Goal: Information Seeking & Learning: Learn about a topic

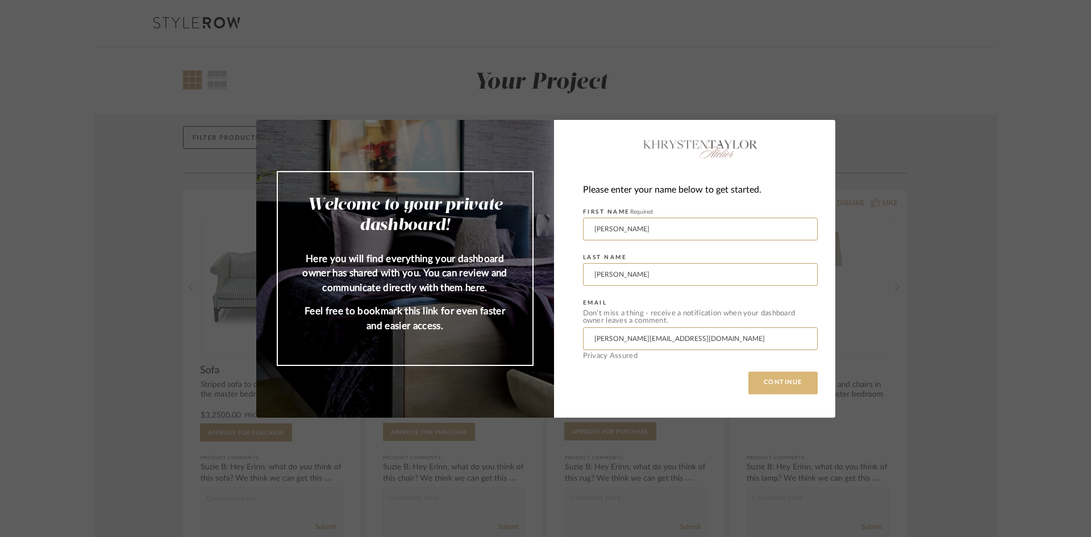
click at [791, 384] on button "CONTINUE" at bounding box center [782, 383] width 69 height 23
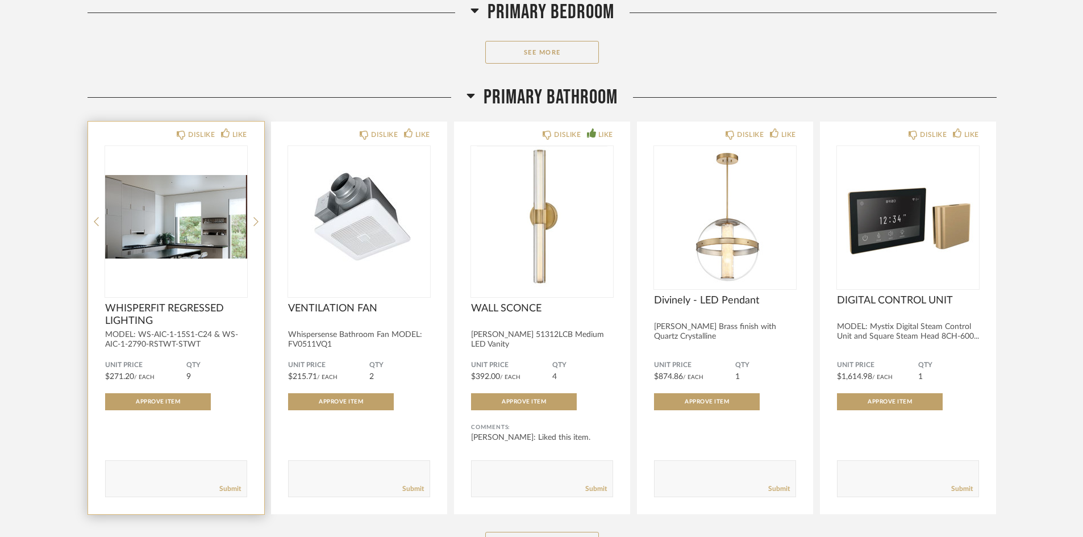
scroll to position [1875, 0]
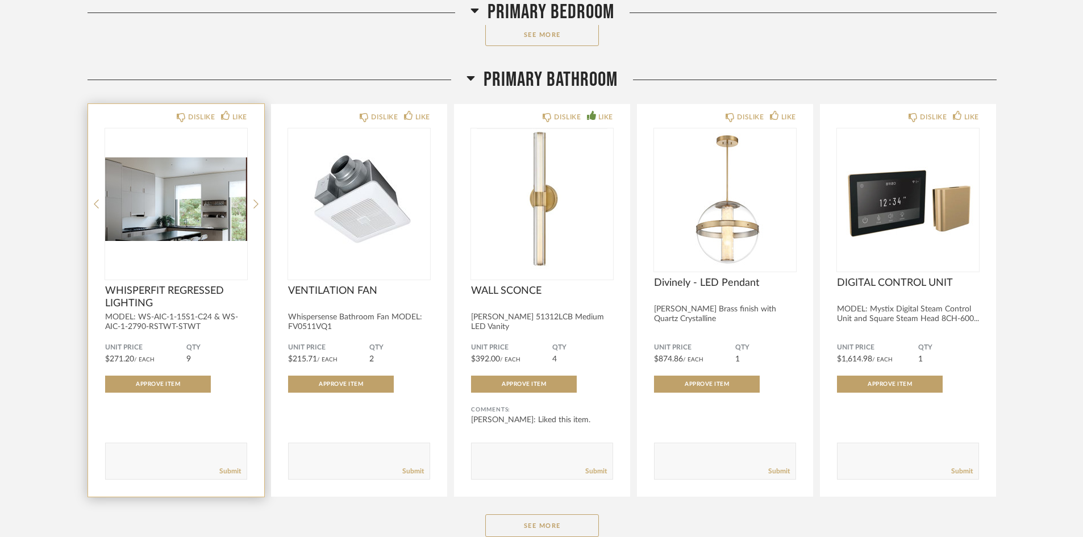
click at [152, 293] on span "WHISPERFIT REGRESSED LIGHTING" at bounding box center [176, 297] width 142 height 25
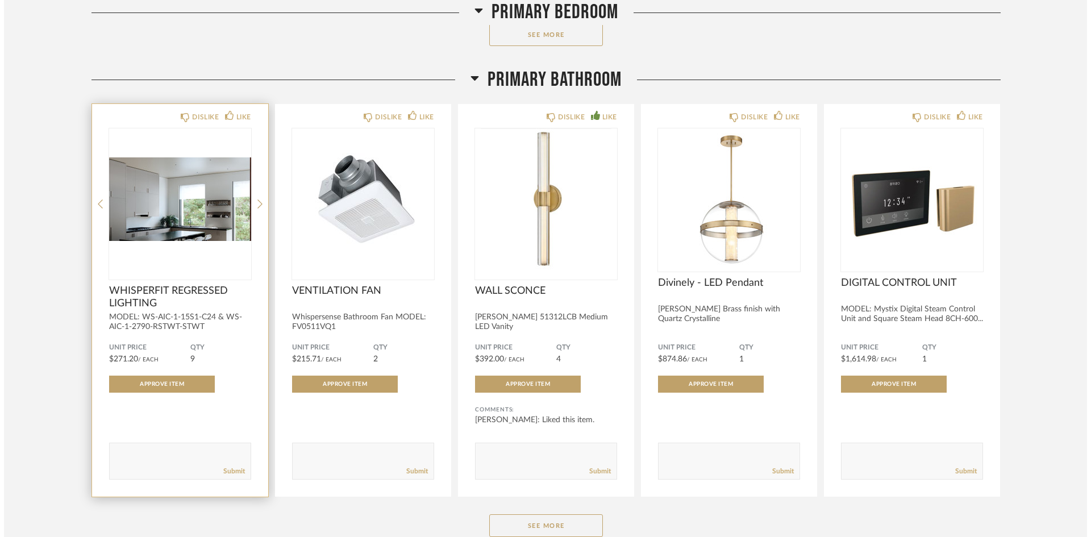
scroll to position [0, 0]
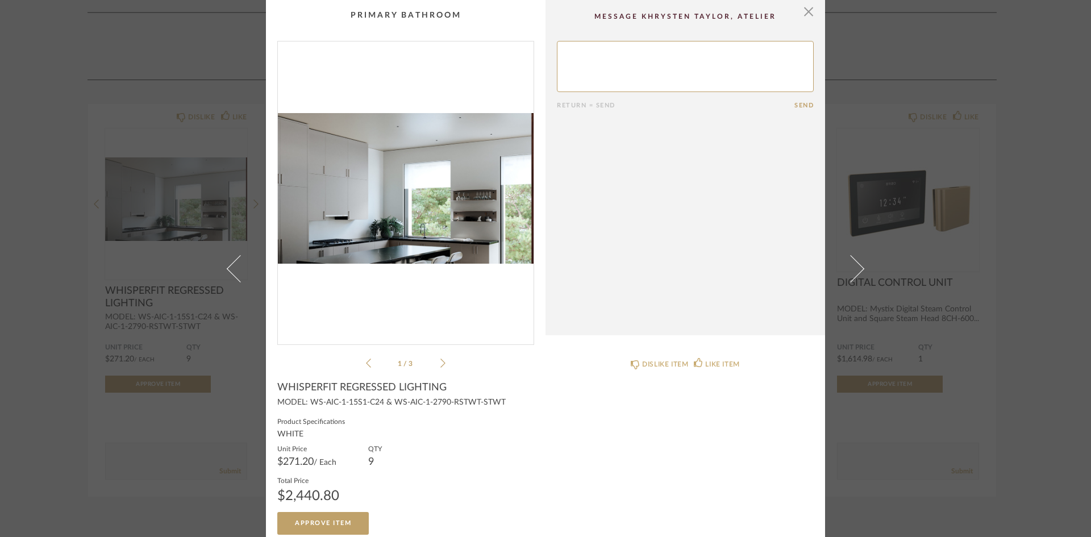
click at [165, 335] on div "× 1 / 3 Return = Send Send WHISPERFIT REGRESSED LIGHTING MODEL: WS-AIC-1-15S1-C…" at bounding box center [545, 268] width 1091 height 537
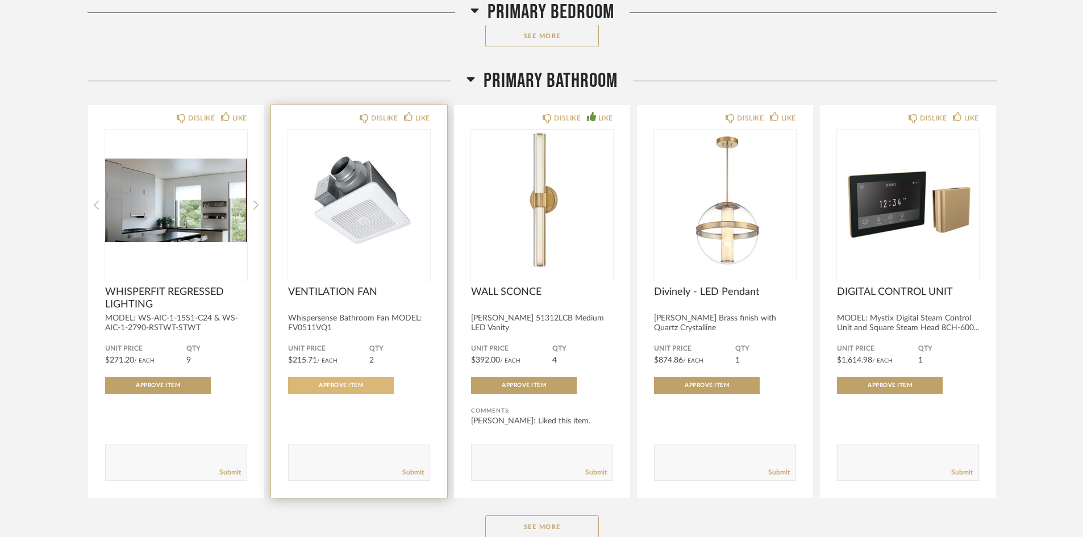
scroll to position [1875, 0]
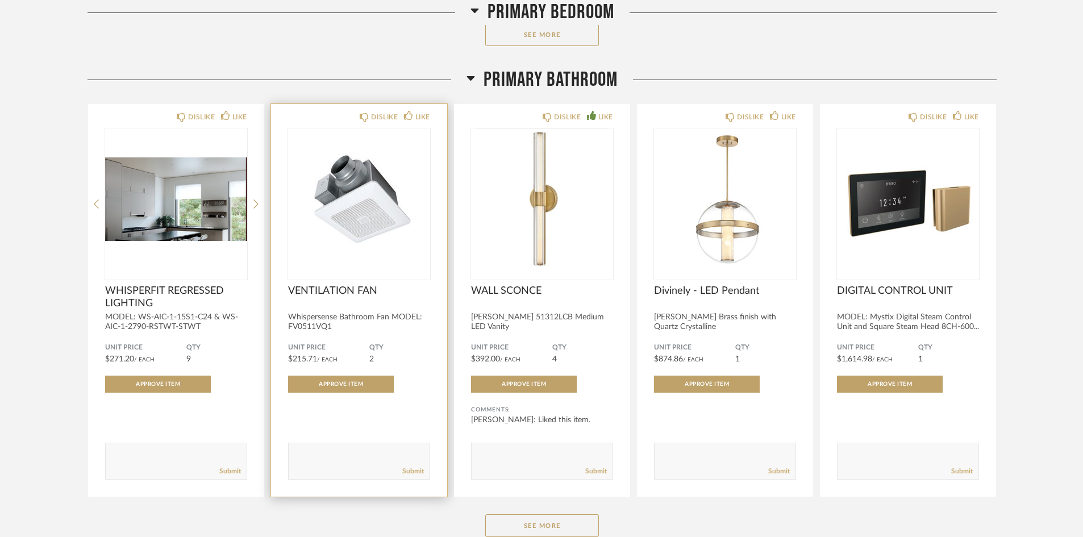
click at [359, 223] on img "0" at bounding box center [359, 199] width 142 height 142
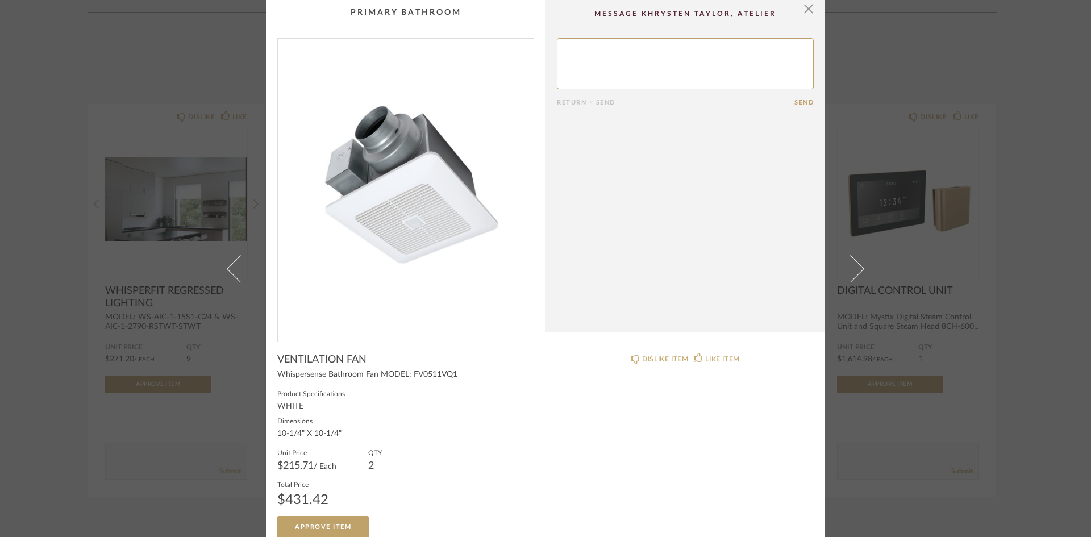
scroll to position [0, 0]
click at [895, 438] on div "× Return = Send Send VENTILATION FAN Whispersense Bathroom Fan MODEL: FV0511VQ1…" at bounding box center [545, 268] width 1091 height 537
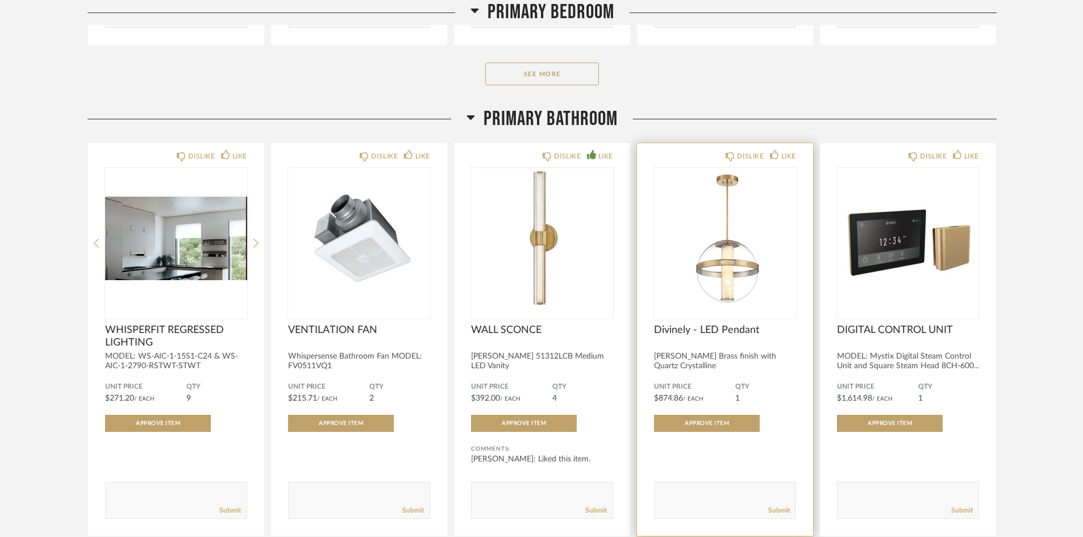
scroll to position [1875, 0]
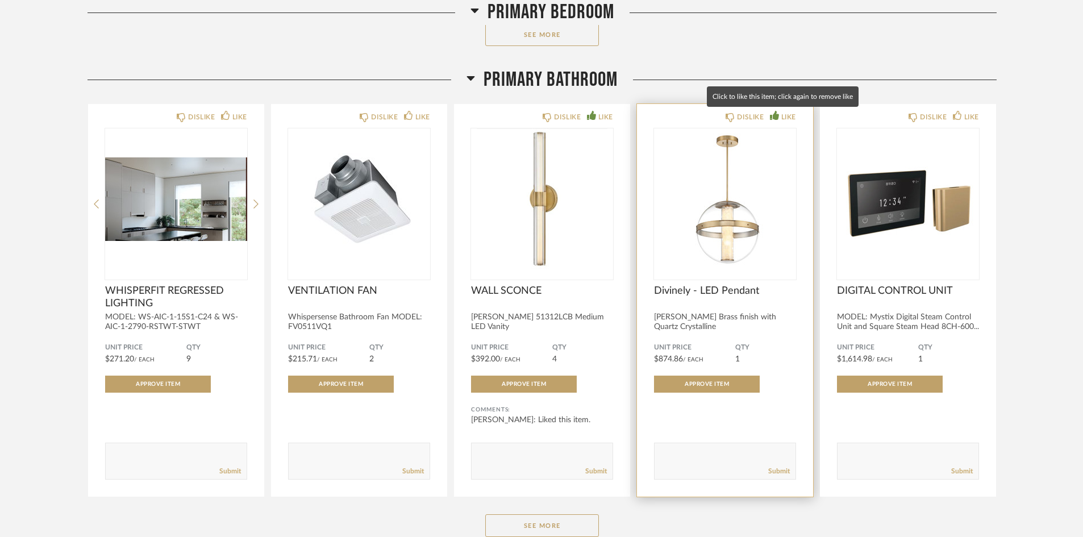
click at [778, 114] on icon at bounding box center [774, 115] width 9 height 9
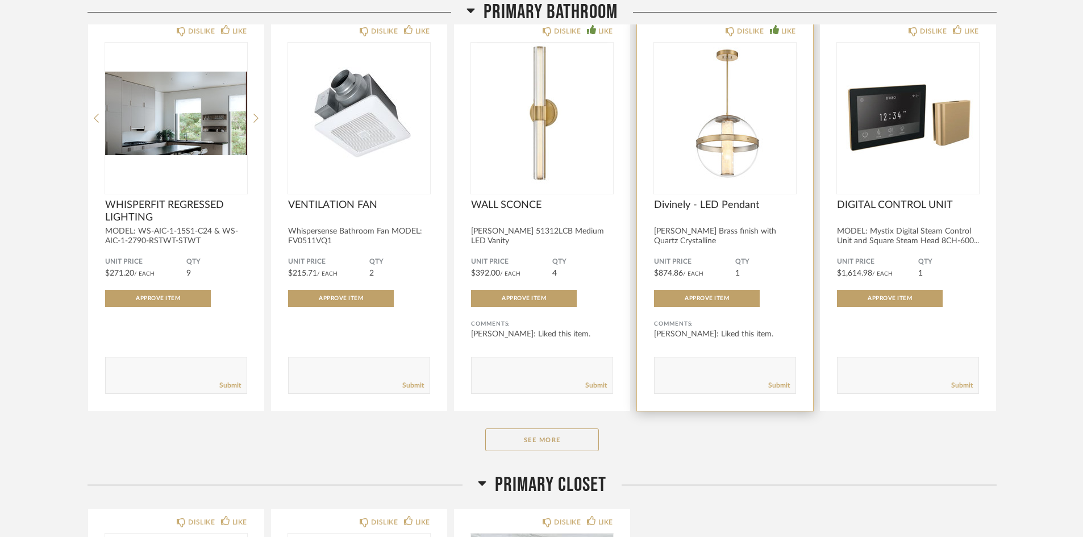
scroll to position [1989, 0]
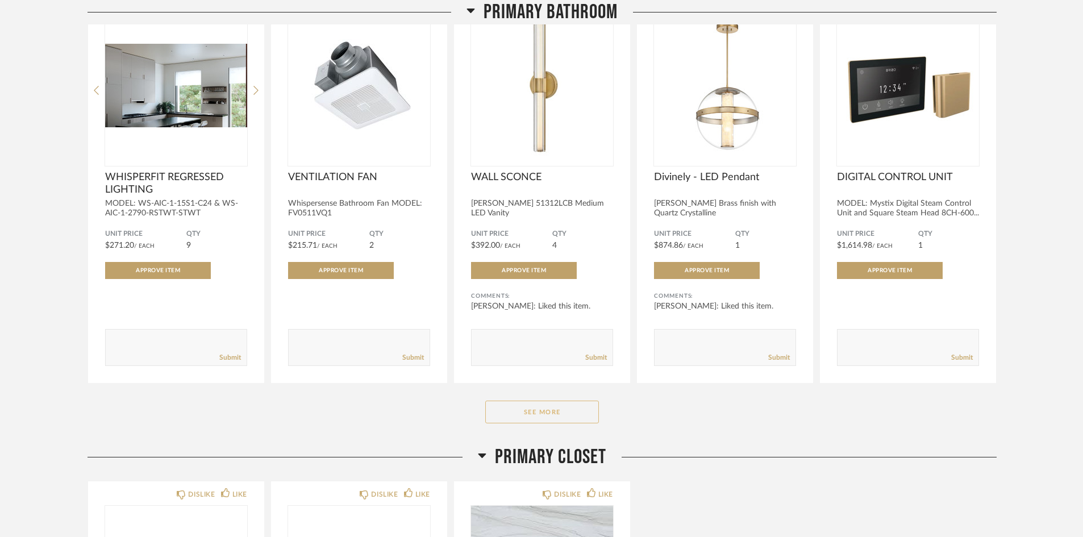
click at [556, 410] on button "See More" at bounding box center [542, 412] width 114 height 23
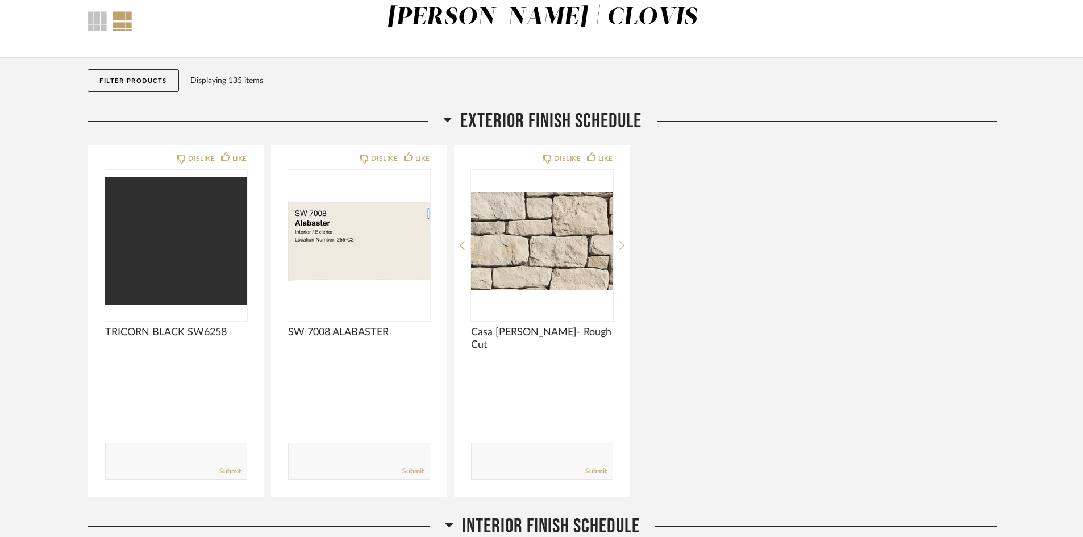
scroll to position [0, 0]
